Goal: Information Seeking & Learning: Learn about a topic

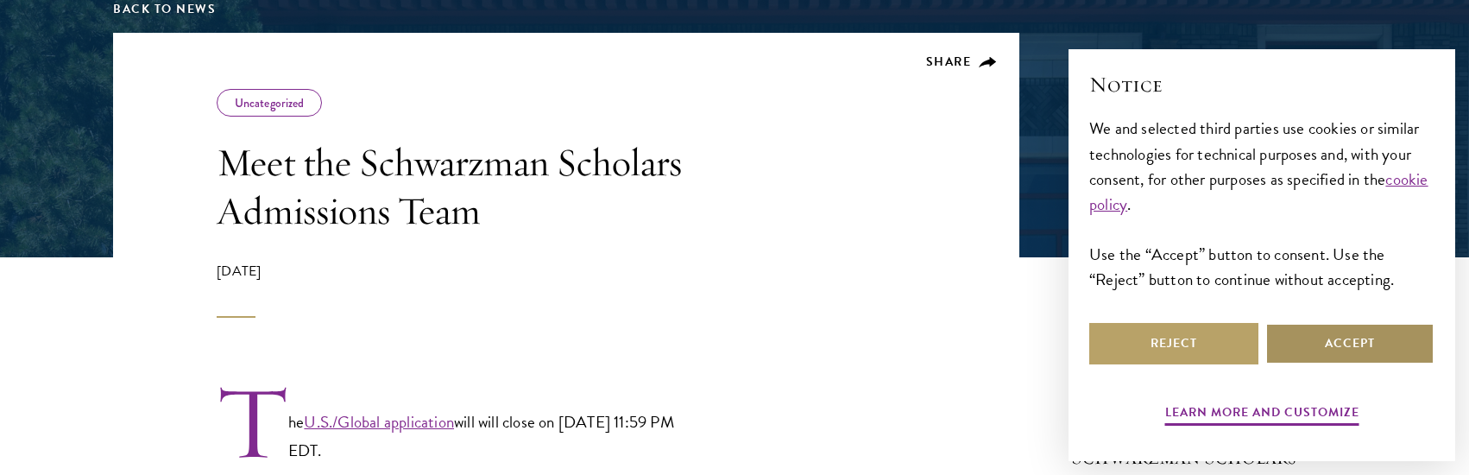
click at [1325, 339] on button "Accept" at bounding box center [1349, 343] width 169 height 41
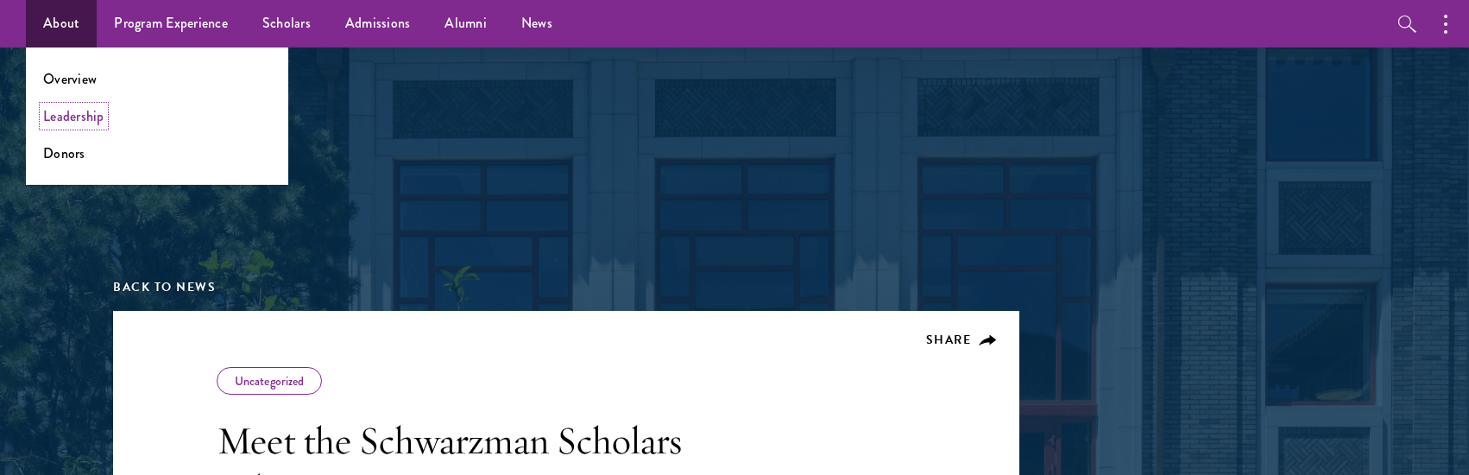
click at [60, 111] on link "Leadership" at bounding box center [73, 116] width 61 height 20
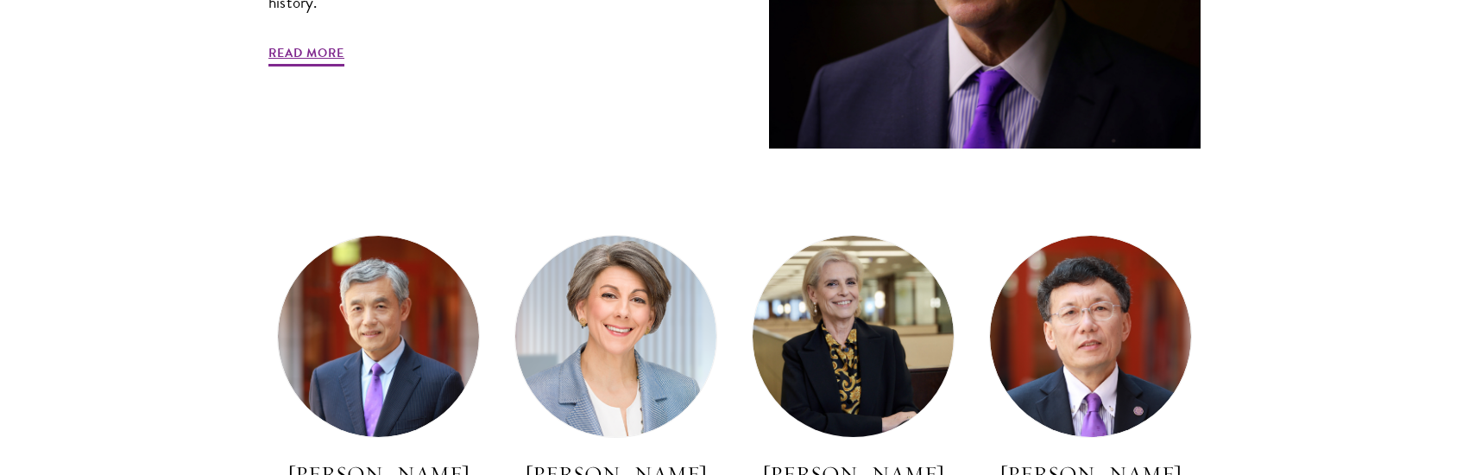
scroll to position [1093, 0]
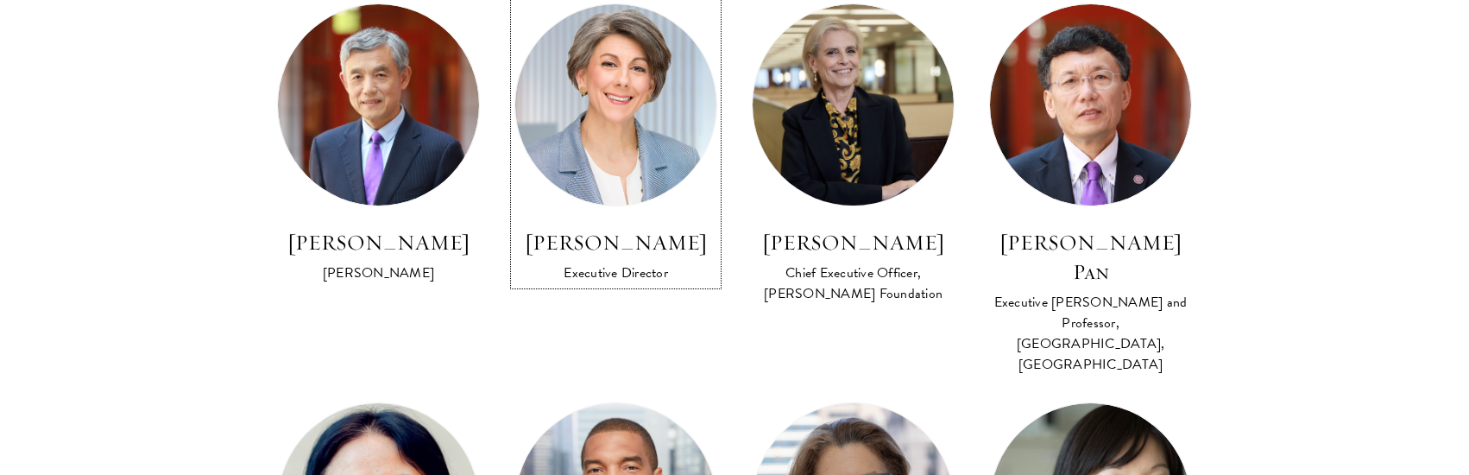
click at [622, 199] on img at bounding box center [615, 104] width 201 height 201
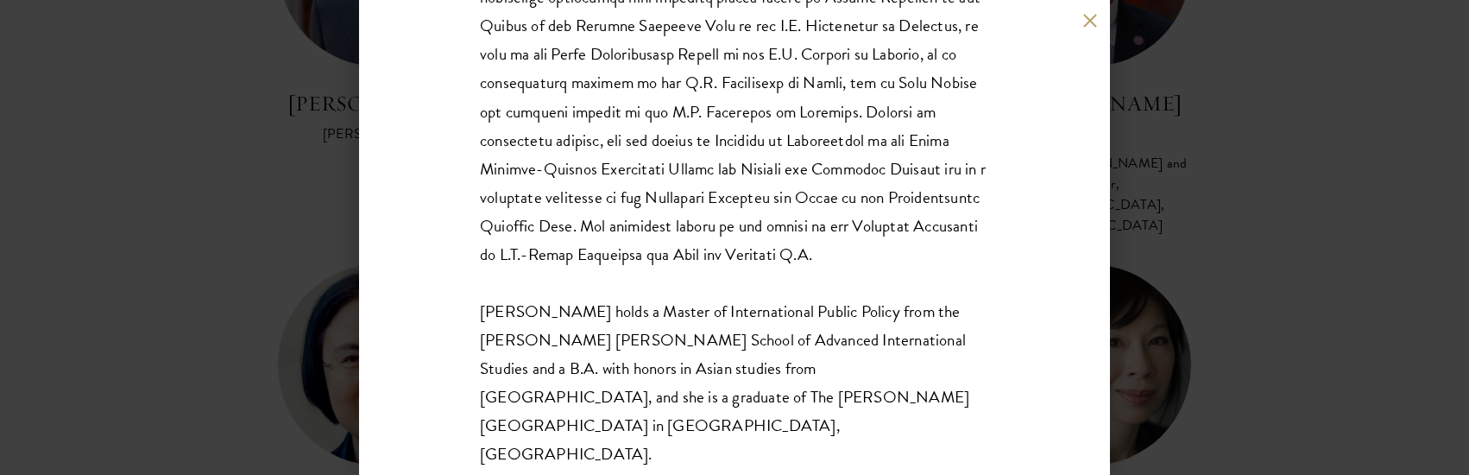
scroll to position [531, 0]
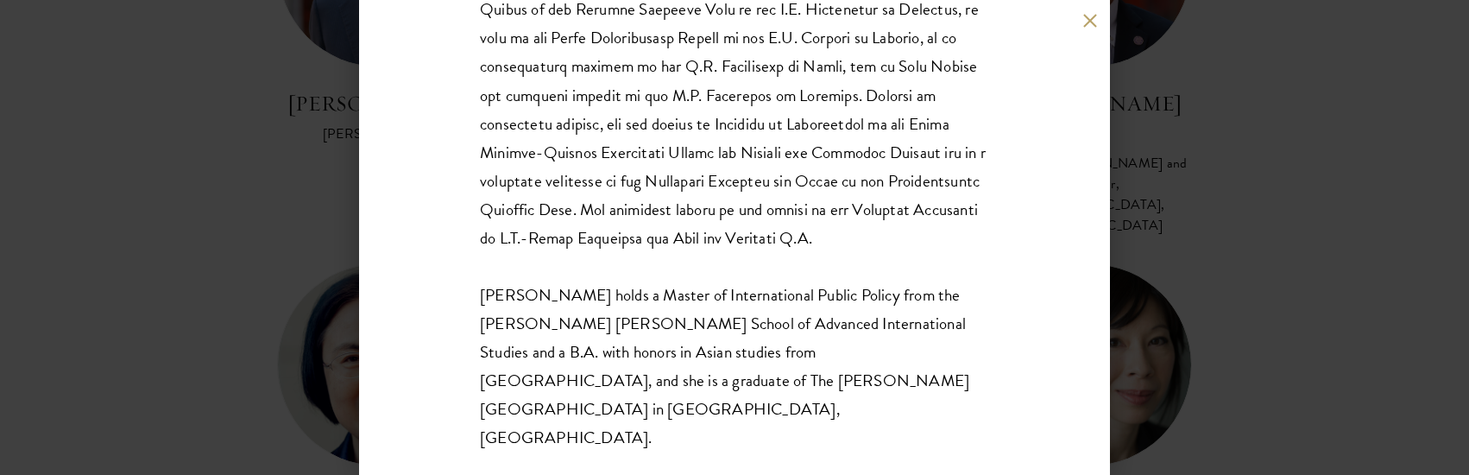
click at [203, 131] on div "[PERSON_NAME] Executive Director [PERSON_NAME] holds a Master of International …" at bounding box center [734, 237] width 1469 height 475
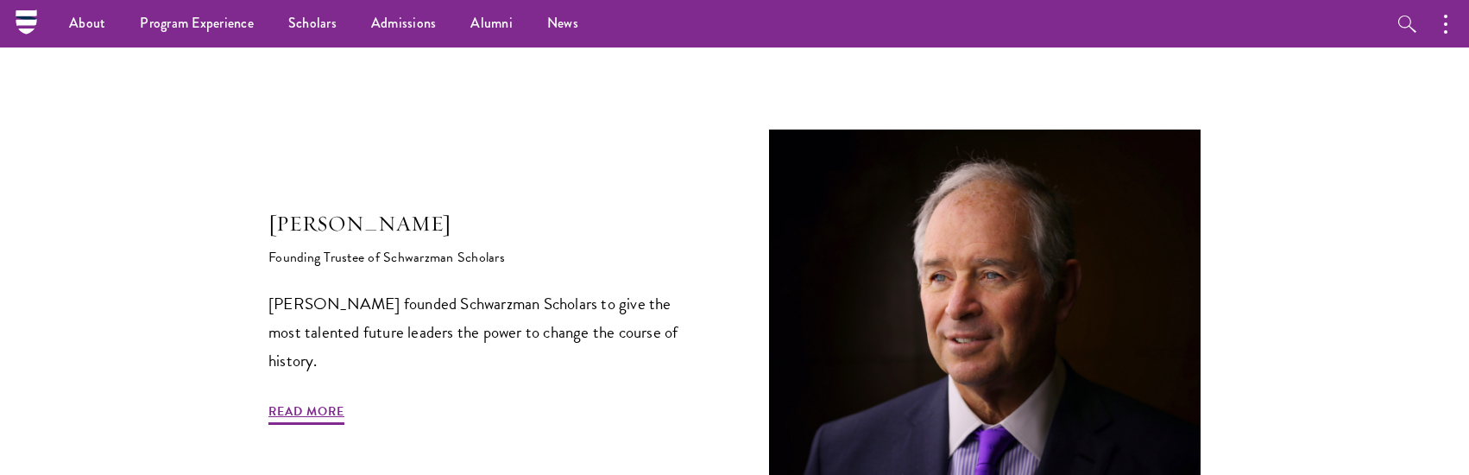
scroll to position [120, 0]
